Goal: Information Seeking & Learning: Understand process/instructions

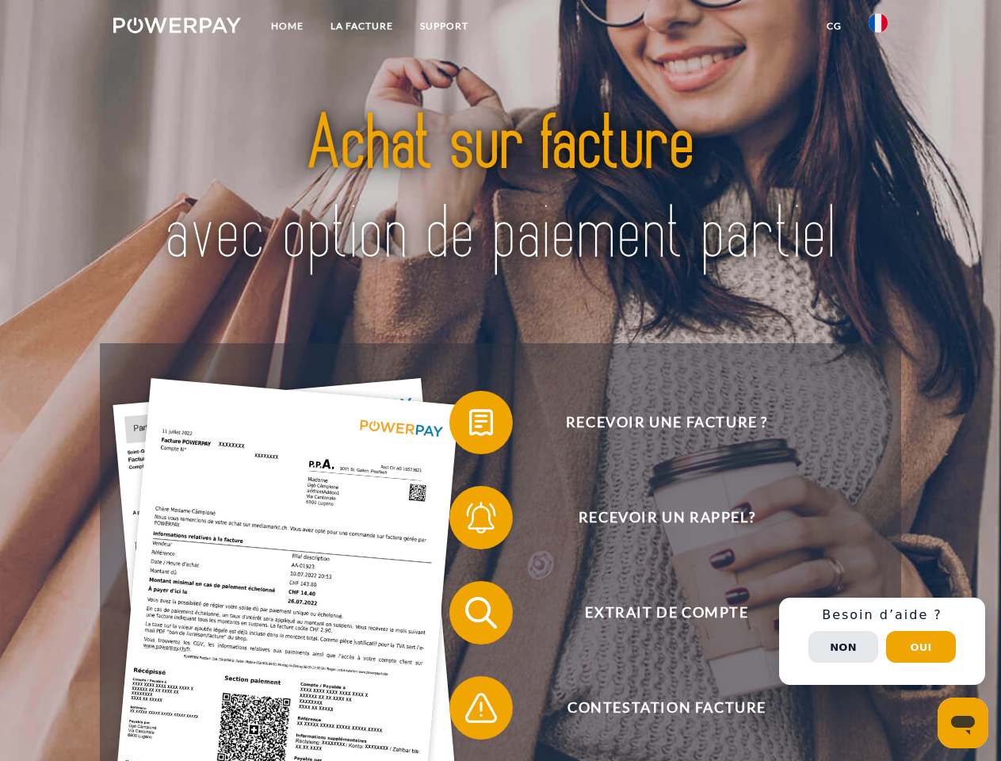
click at [177, 28] on img at bounding box center [177, 25] width 128 height 16
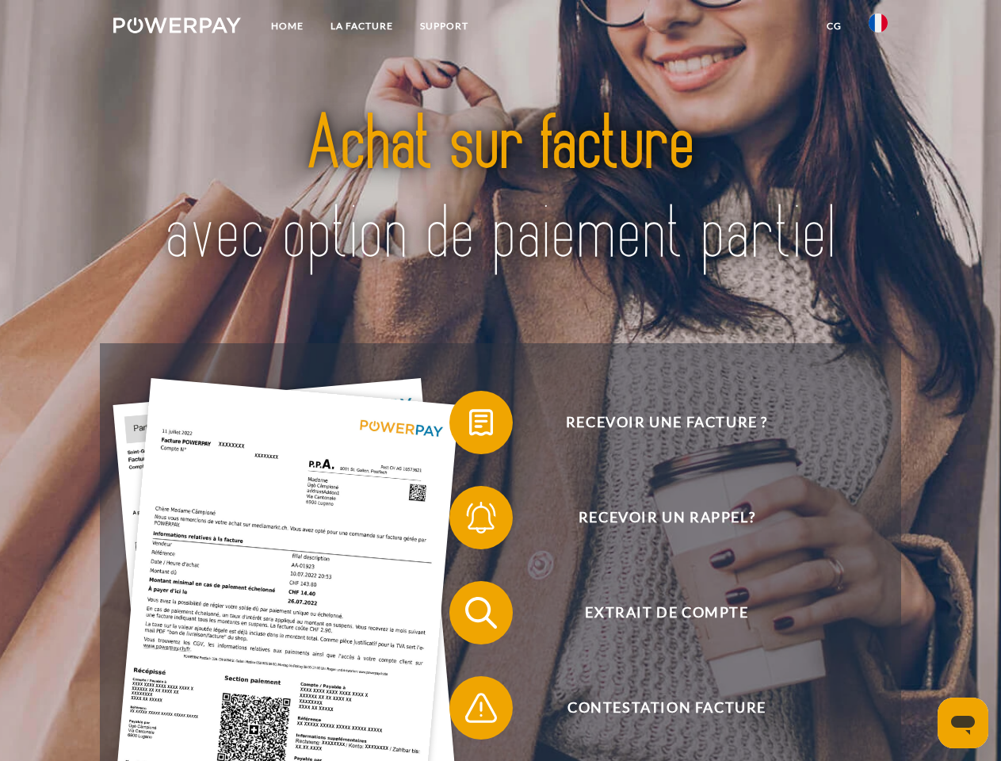
click at [878, 28] on img at bounding box center [877, 22] width 19 height 19
click at [833, 26] on link "CG" at bounding box center [834, 26] width 42 height 29
click at [469, 425] on span at bounding box center [457, 422] width 79 height 79
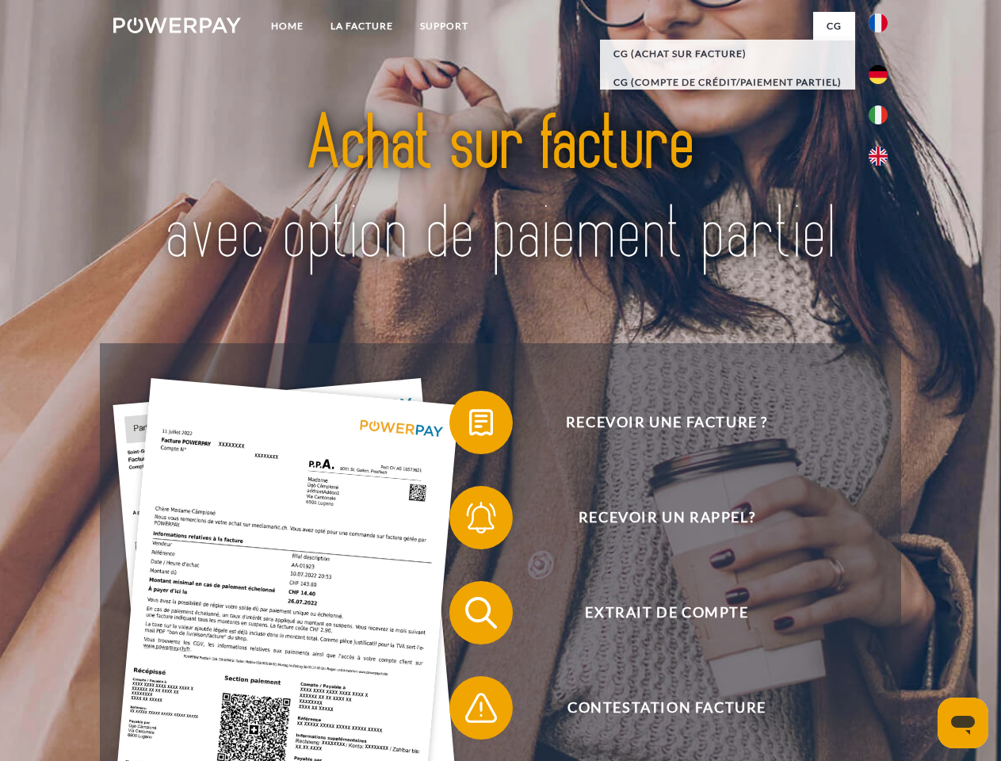
click at [469, 521] on span at bounding box center [457, 517] width 79 height 79
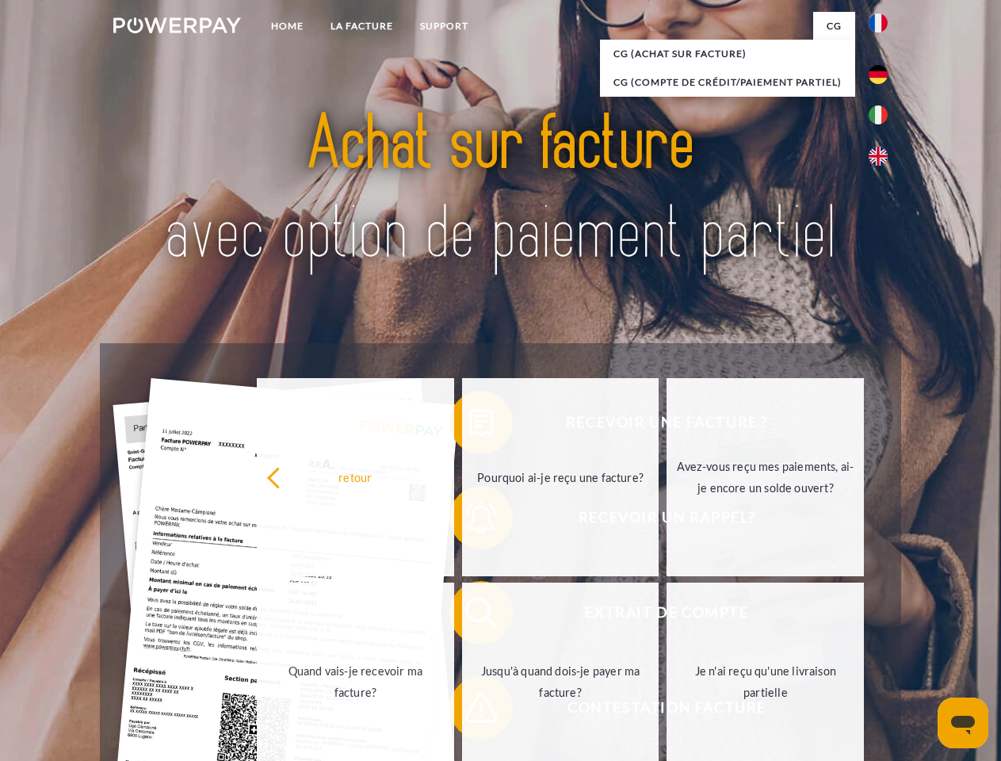
click at [469, 616] on link "Jusqu'à quand dois-je payer ma facture?" at bounding box center [560, 681] width 197 height 198
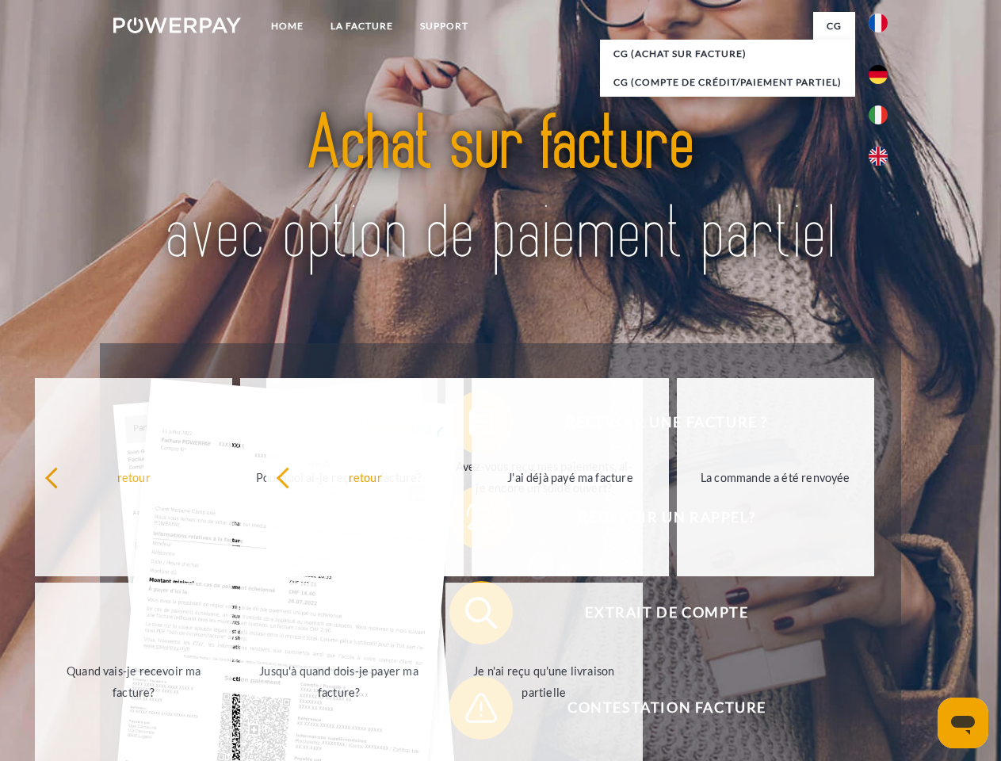
click at [469, 711] on span at bounding box center [457, 707] width 79 height 79
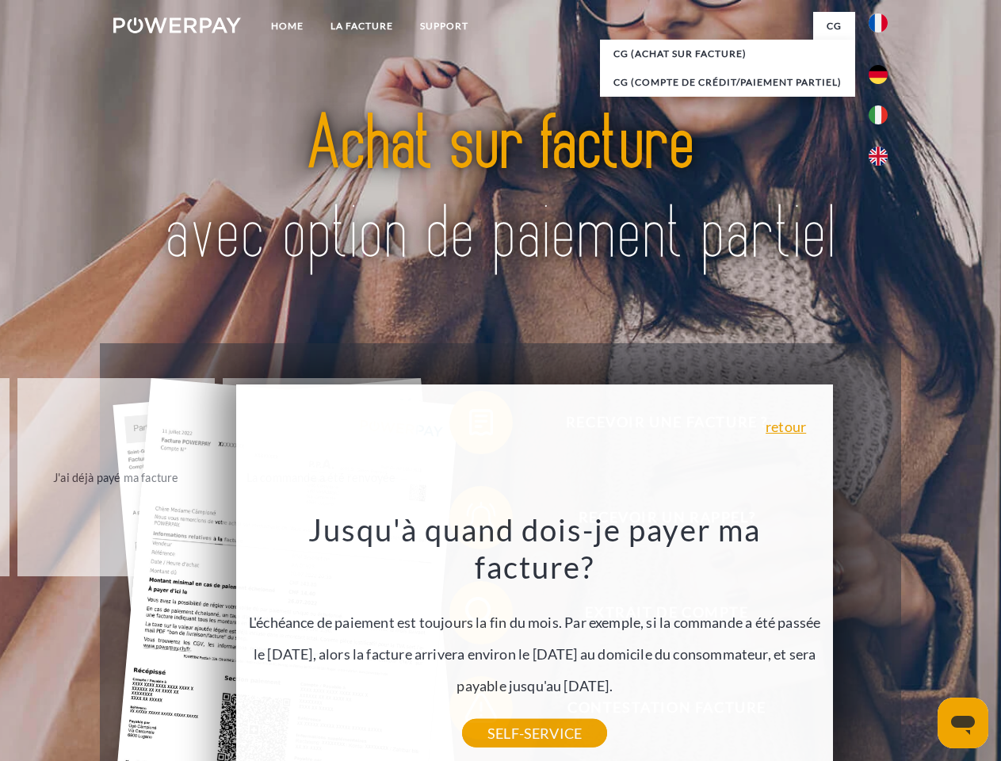
click at [882, 641] on div "Recevoir une facture ? Recevoir un rappel? Extrait de compte retour" at bounding box center [500, 660] width 800 height 634
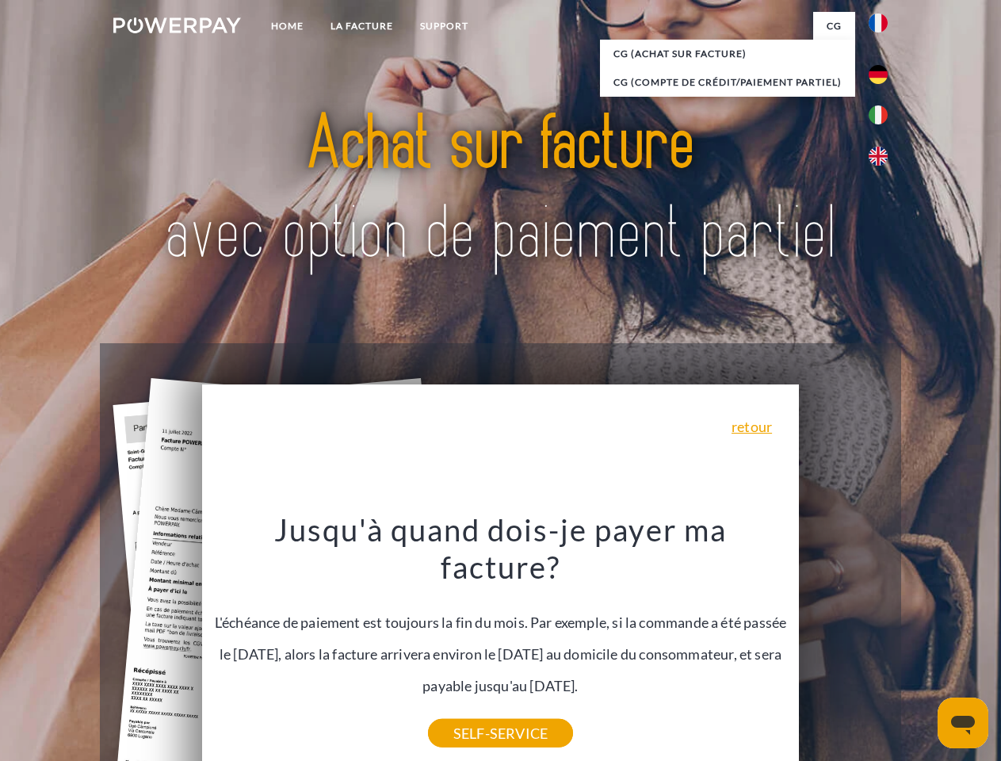
click at [843, 644] on span "Extrait de compte" at bounding box center [666, 612] width 388 height 63
click at [921, 646] on header "Home LA FACTURE Support" at bounding box center [500, 547] width 1001 height 1094
